Goal: Task Accomplishment & Management: Manage account settings

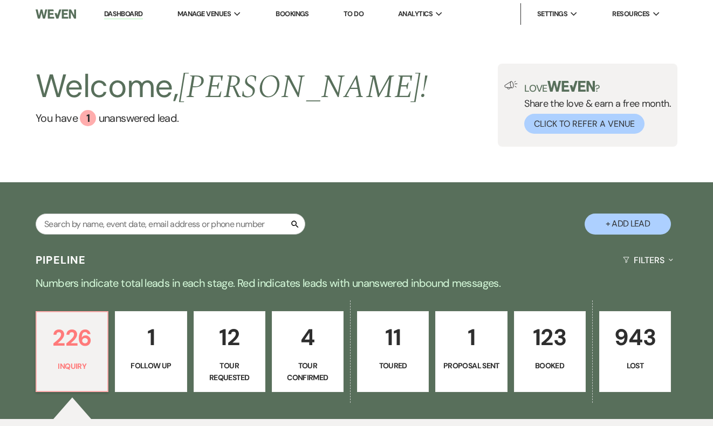
click at [302, 12] on link "Bookings" at bounding box center [292, 13] width 33 height 9
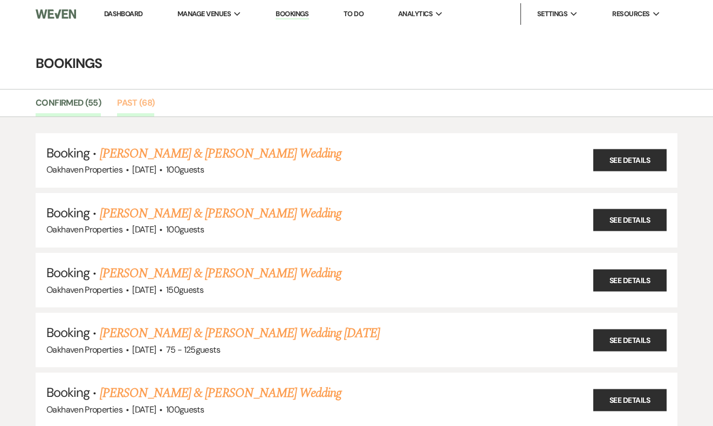
click at [144, 102] on link "Past (68)" at bounding box center [135, 106] width 37 height 20
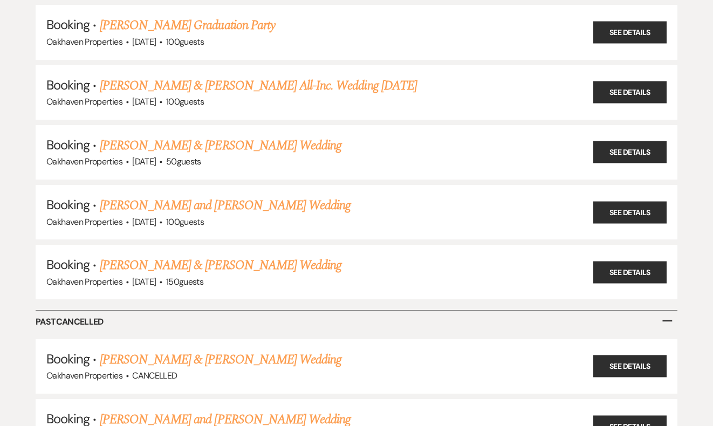
scroll to position [3897, 0]
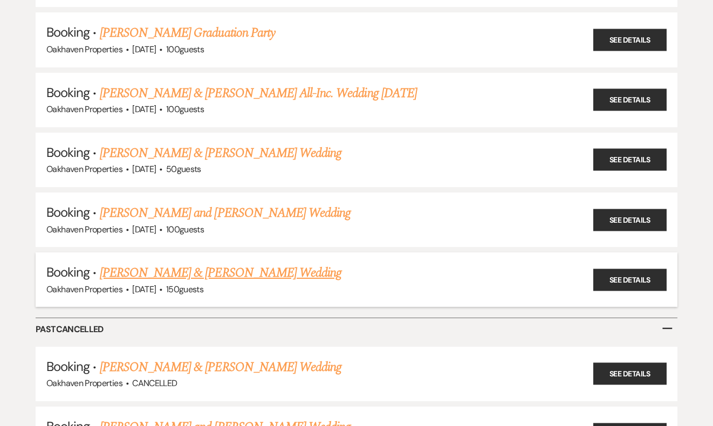
click at [284, 263] on link "[PERSON_NAME] & [PERSON_NAME] Wedding" at bounding box center [221, 272] width 242 height 19
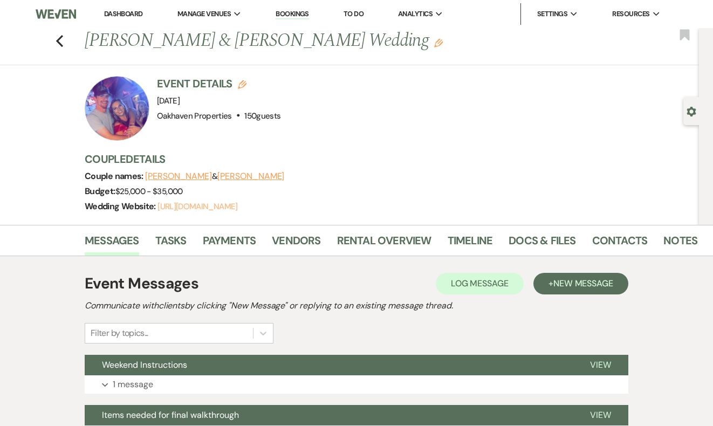
click at [237, 204] on link "[URL][DOMAIN_NAME]" at bounding box center [197, 206] width 80 height 11
click at [298, 235] on link "Vendors" at bounding box center [296, 244] width 49 height 24
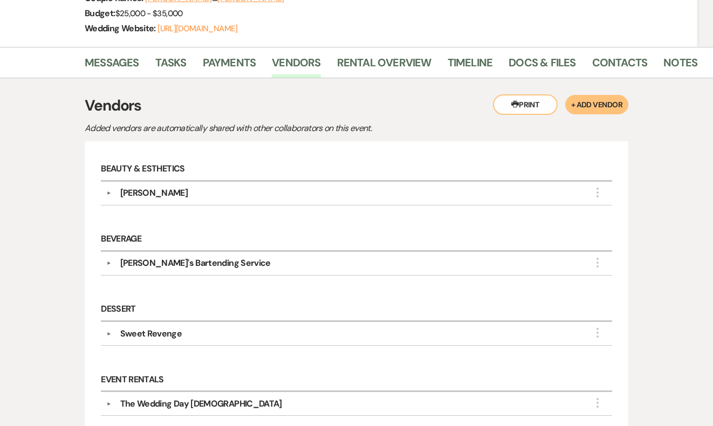
scroll to position [181, 0]
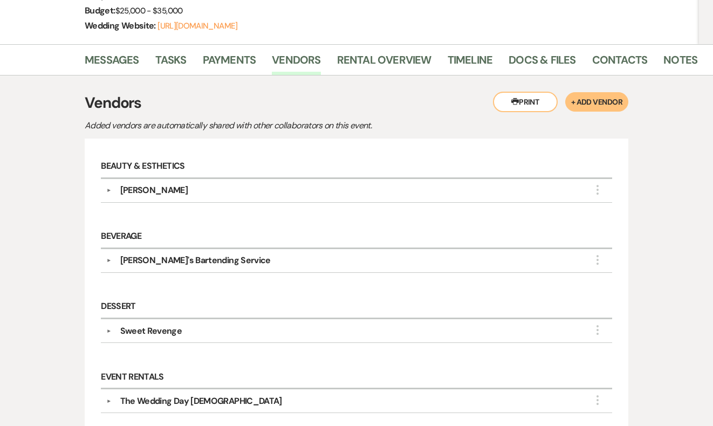
click at [108, 185] on div "▼ [PERSON_NAME] More" at bounding box center [356, 190] width 501 height 13
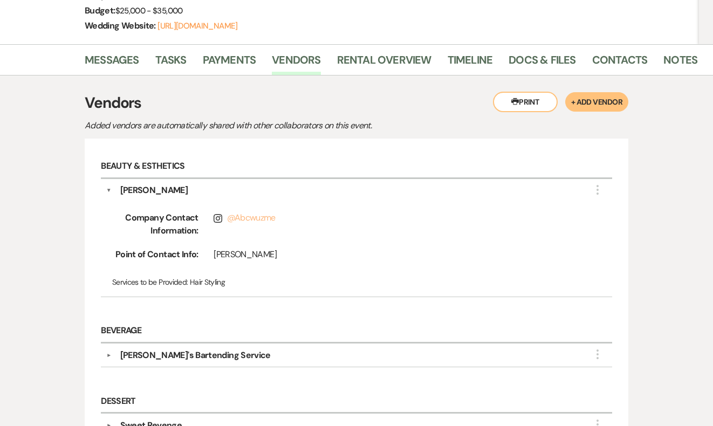
click at [256, 218] on link "@ Abcwuzme" at bounding box center [251, 217] width 49 height 11
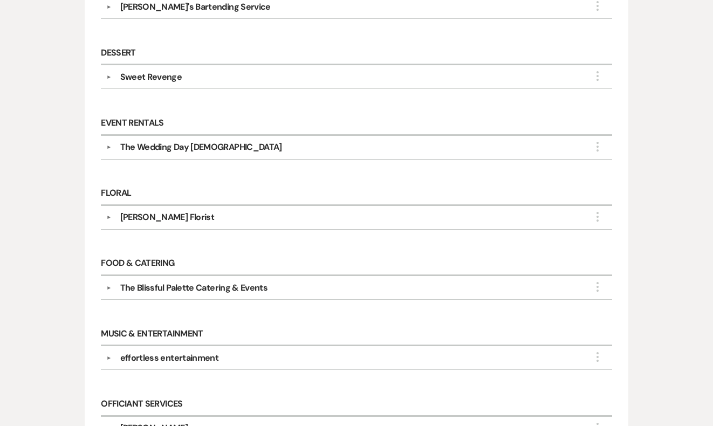
scroll to position [532, 0]
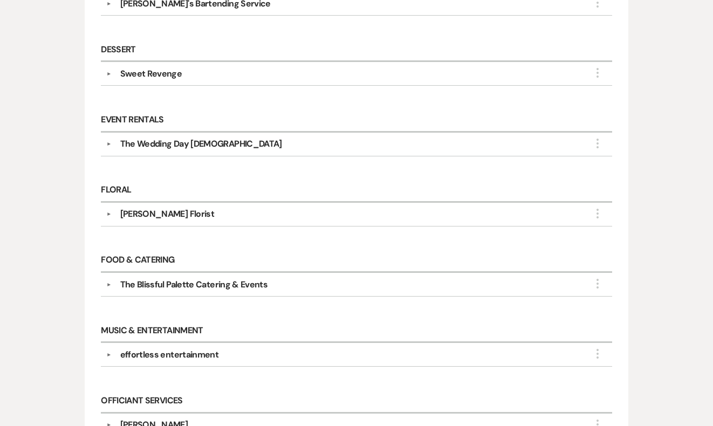
click at [159, 355] on div "effortless entertainment" at bounding box center [169, 354] width 99 height 13
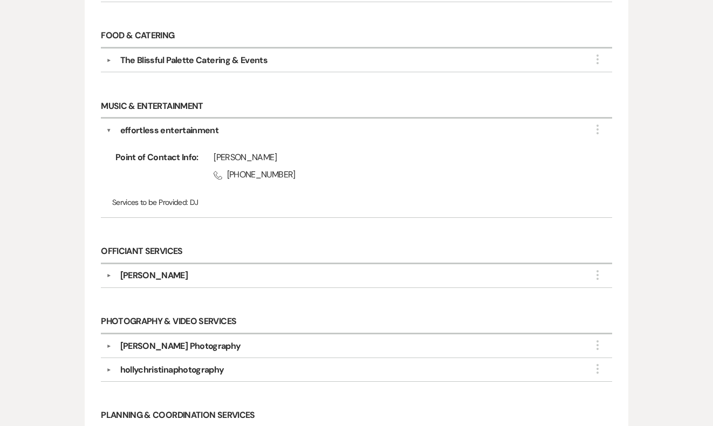
scroll to position [761, 0]
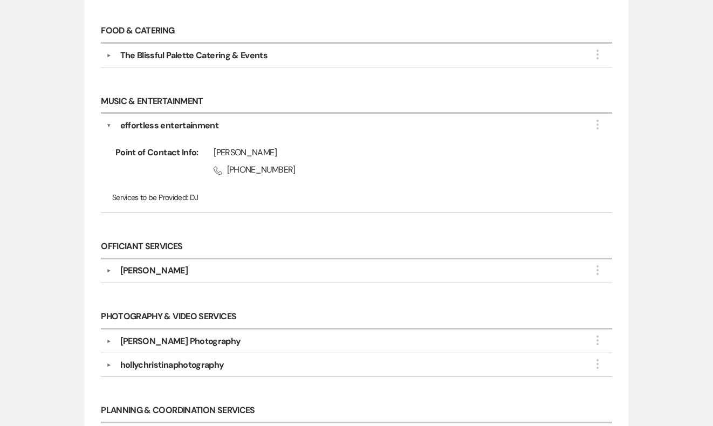
click at [160, 335] on div "[PERSON_NAME] Photography" at bounding box center [180, 341] width 121 height 13
click at [160, 340] on div "[PERSON_NAME] Photography" at bounding box center [180, 341] width 121 height 13
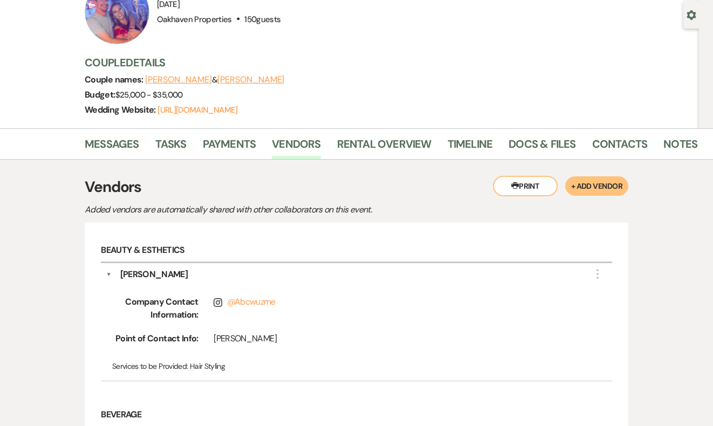
scroll to position [0, 0]
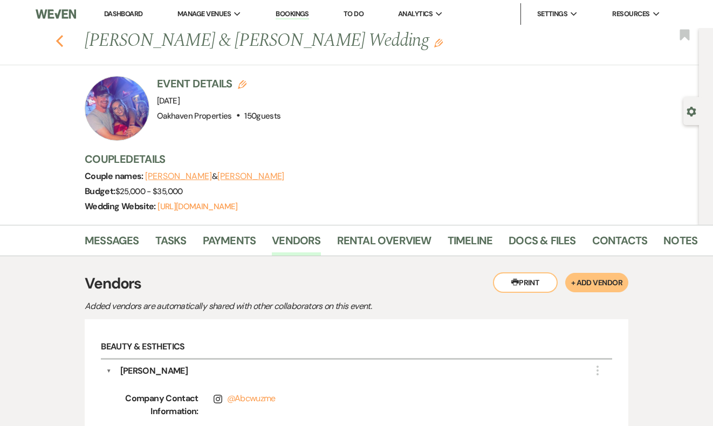
click at [59, 44] on icon "Previous" at bounding box center [60, 41] width 8 height 13
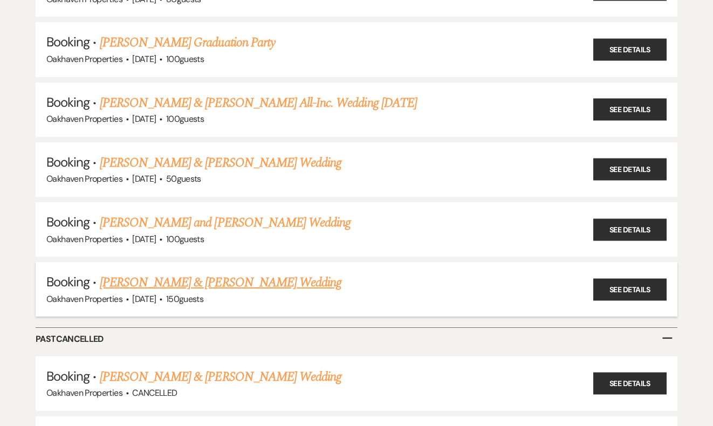
scroll to position [3873, 0]
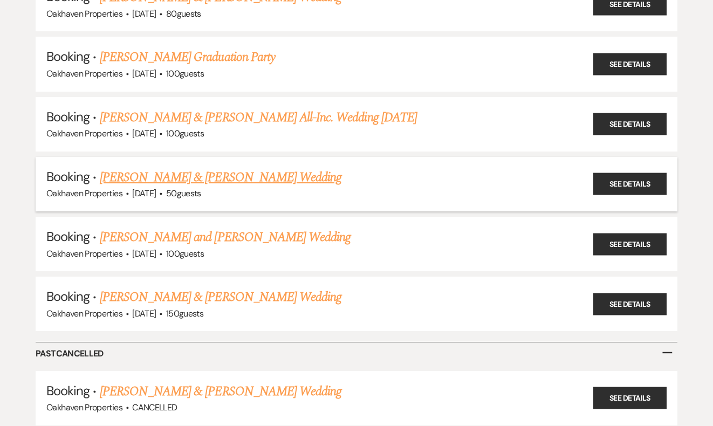
click at [209, 168] on link "[PERSON_NAME] & [PERSON_NAME] Wedding" at bounding box center [221, 177] width 242 height 19
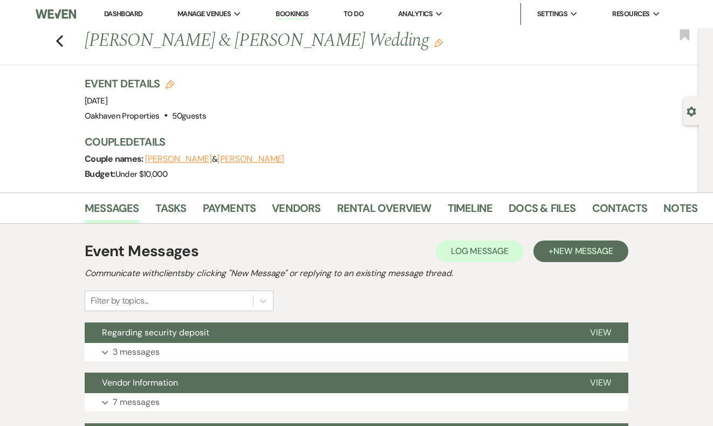
scroll to position [13, 0]
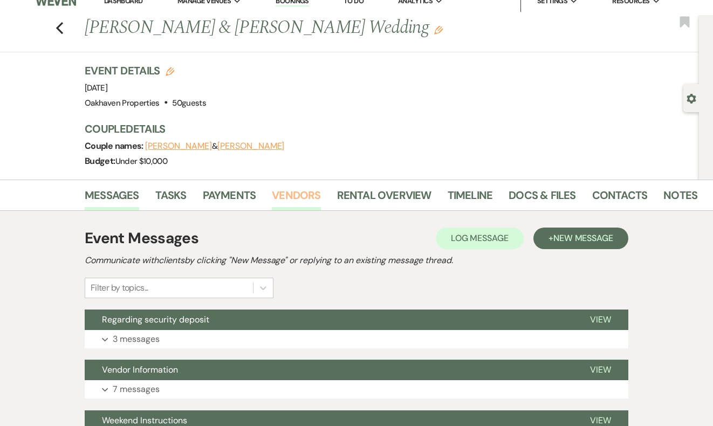
click at [292, 195] on link "Vendors" at bounding box center [296, 199] width 49 height 24
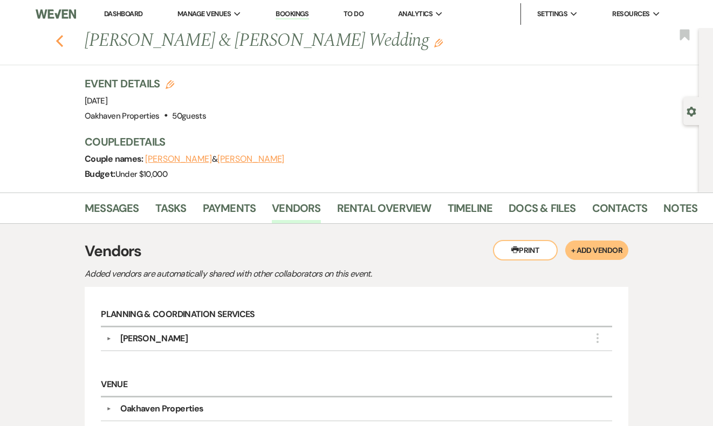
click at [58, 38] on icon "Previous" at bounding box center [60, 41] width 8 height 13
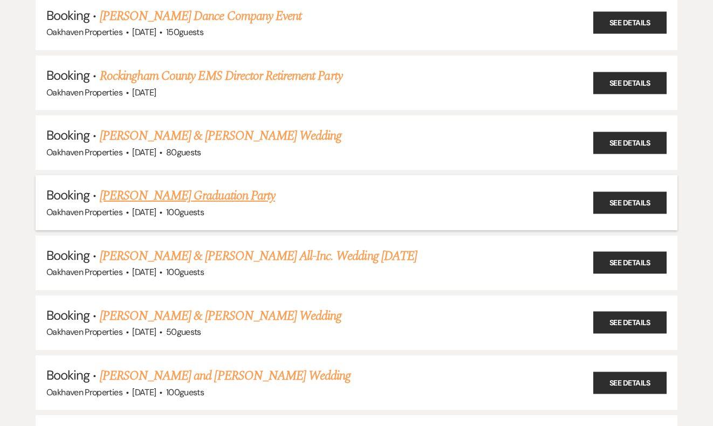
scroll to position [3727, 0]
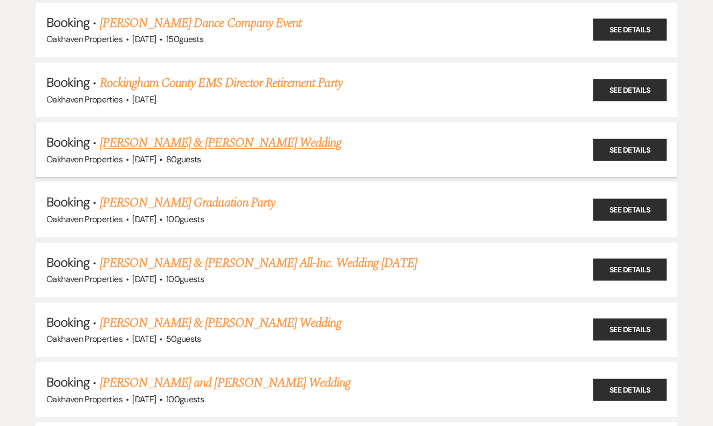
click at [244, 133] on link "[PERSON_NAME] & [PERSON_NAME] Wedding" at bounding box center [221, 142] width 242 height 19
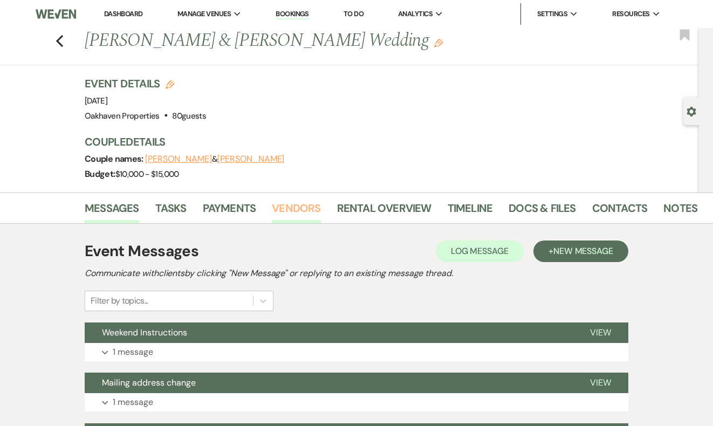
click at [292, 202] on link "Vendors" at bounding box center [296, 211] width 49 height 24
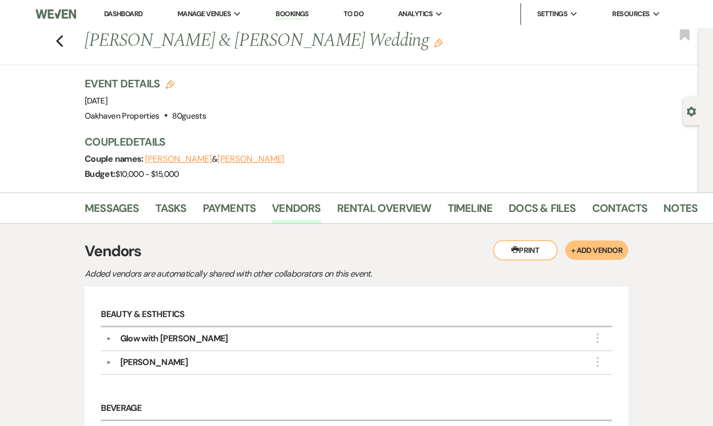
click at [66, 40] on div "Previous [PERSON_NAME] & [PERSON_NAME] Wedding Edit Bookmark" at bounding box center [347, 46] width 704 height 37
click at [58, 40] on use "button" at bounding box center [59, 41] width 7 height 12
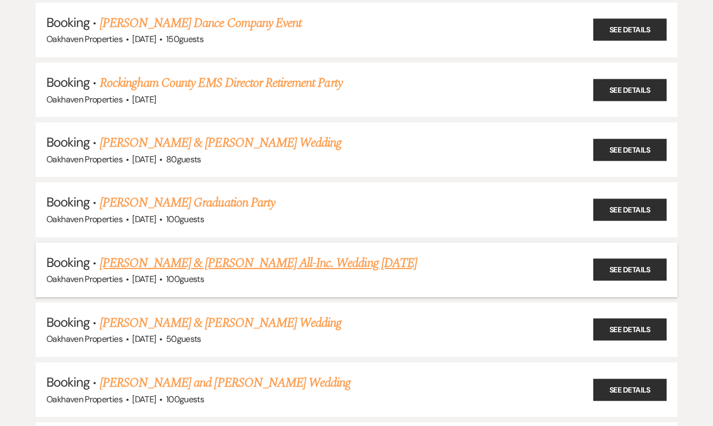
click at [192, 253] on link "[PERSON_NAME] & [PERSON_NAME] All-Inc. Wedding [DATE]" at bounding box center [258, 262] width 317 height 19
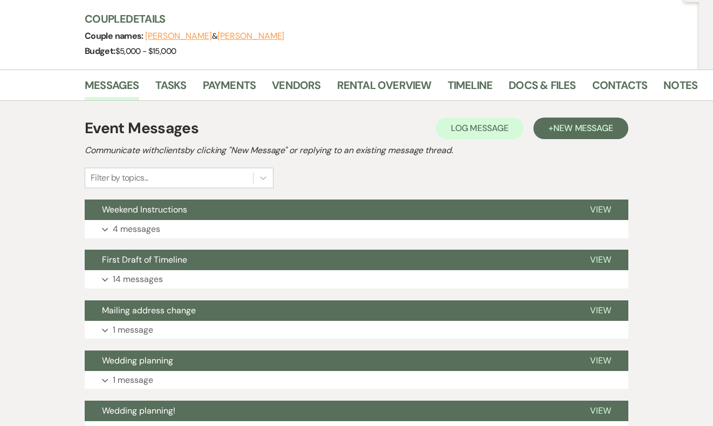
scroll to position [126, 0]
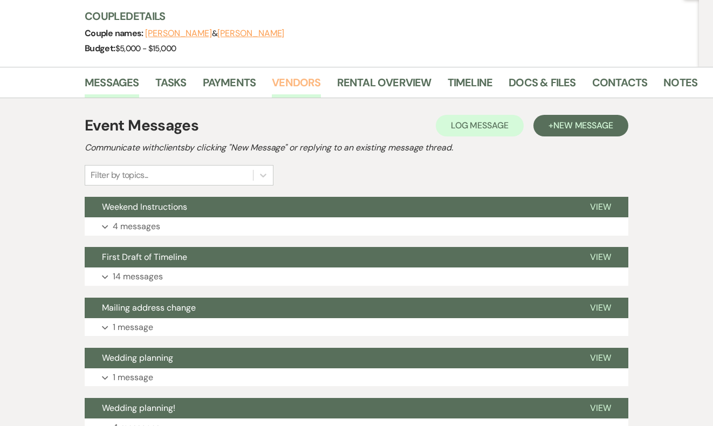
click at [306, 78] on link "Vendors" at bounding box center [296, 86] width 49 height 24
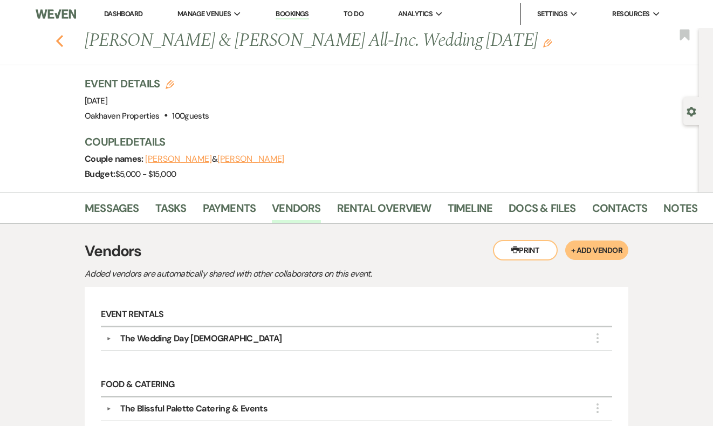
click at [59, 43] on use "button" at bounding box center [59, 41] width 7 height 12
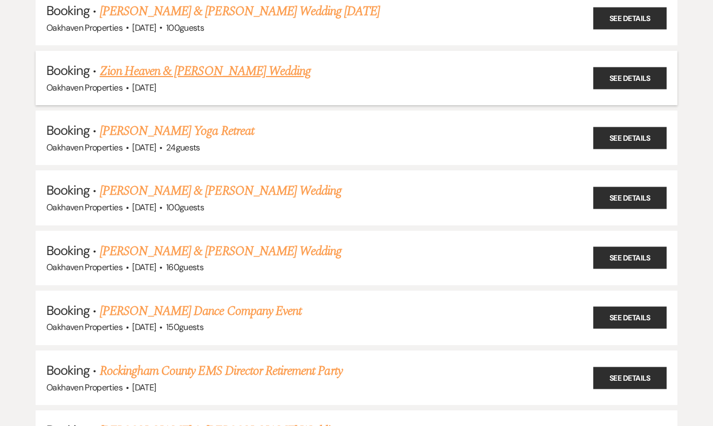
scroll to position [3445, 0]
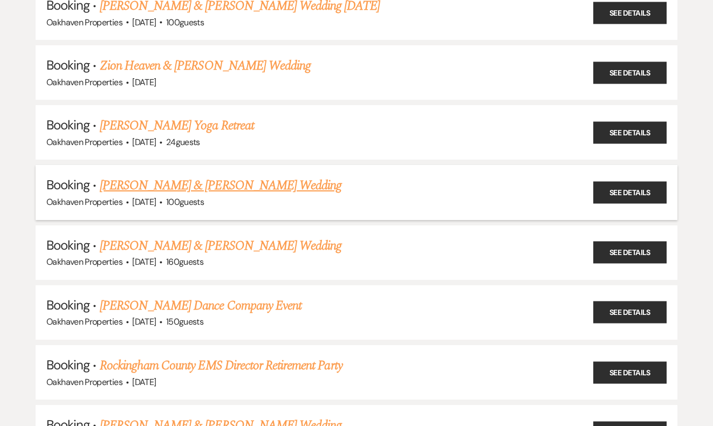
click at [278, 176] on link "[PERSON_NAME] & [PERSON_NAME] Wedding" at bounding box center [221, 185] width 242 height 19
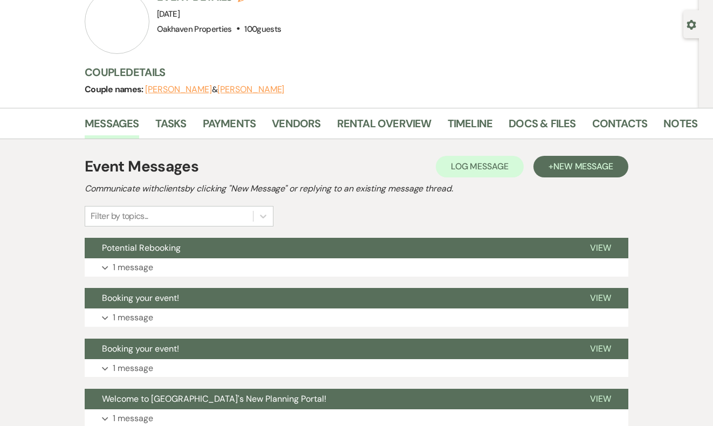
scroll to position [98, 0]
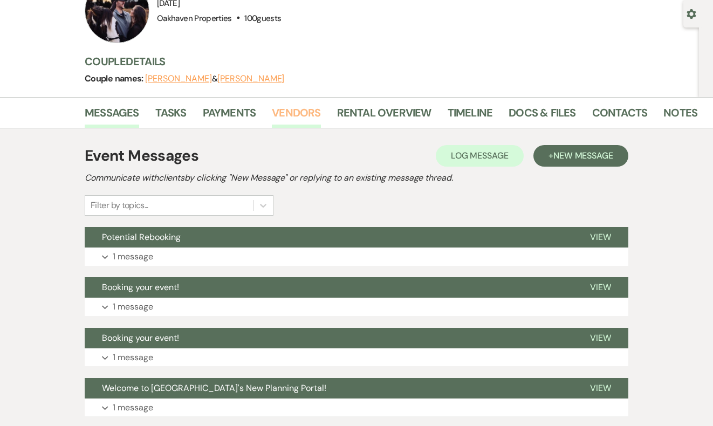
click at [293, 112] on link "Vendors" at bounding box center [296, 116] width 49 height 24
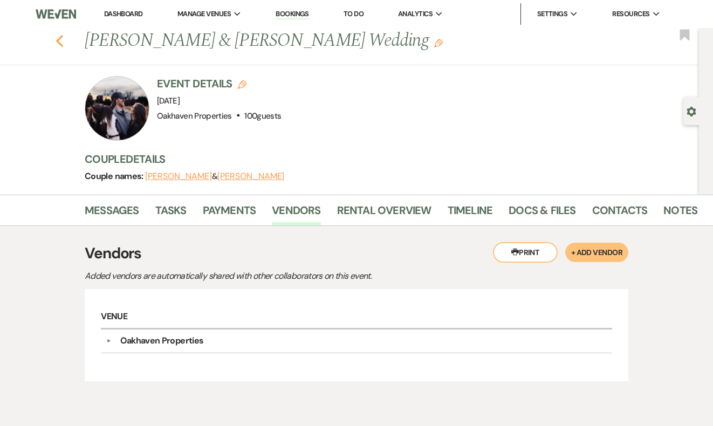
click at [63, 37] on icon "Previous" at bounding box center [60, 41] width 8 height 13
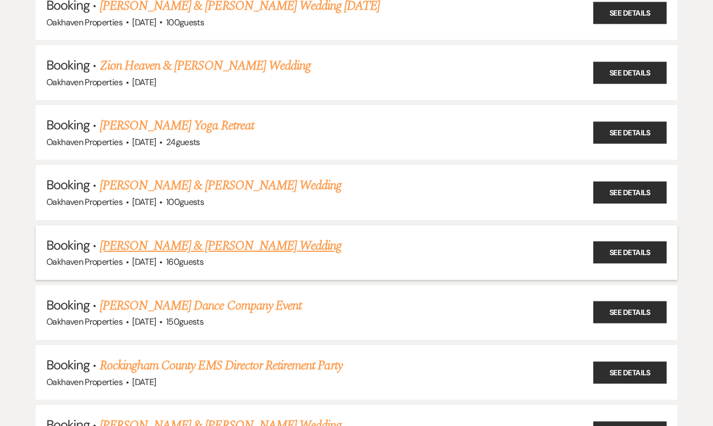
click at [152, 236] on link "[PERSON_NAME] & [PERSON_NAME] Wedding" at bounding box center [221, 245] width 242 height 19
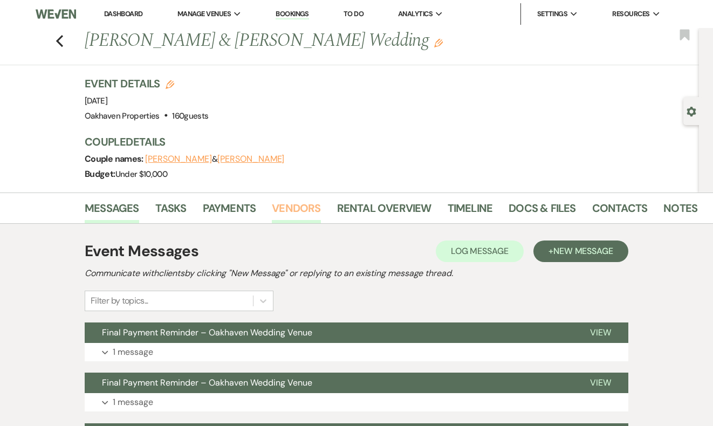
click at [294, 209] on link "Vendors" at bounding box center [296, 211] width 49 height 24
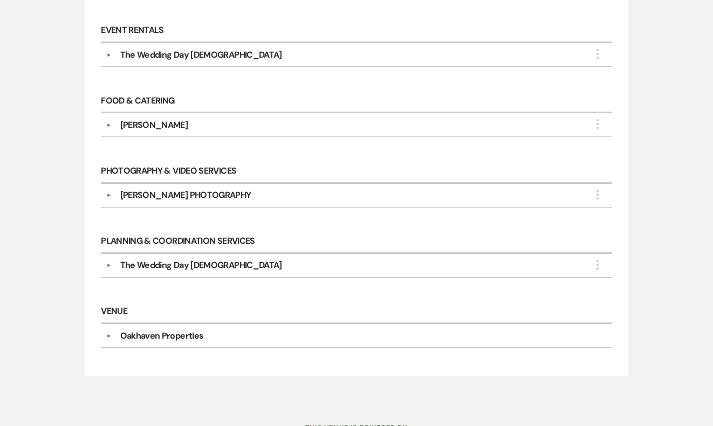
scroll to position [438, 0]
